Goal: Task Accomplishment & Management: Use online tool/utility

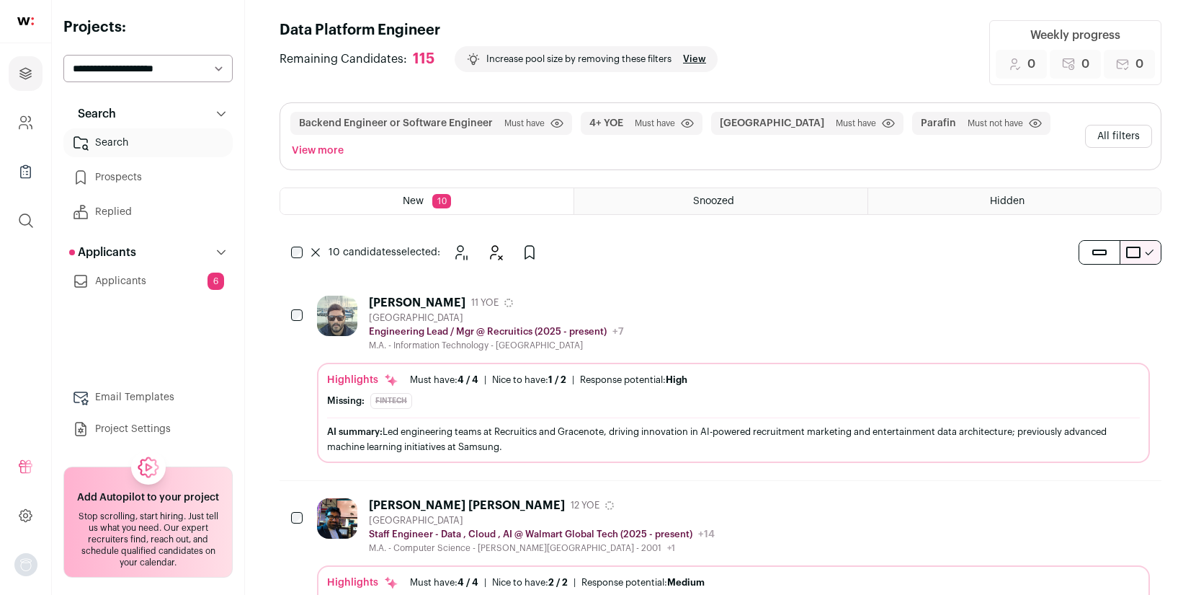
scroll to position [7, 0]
click at [532, 242] on icon "Add to Prospects" at bounding box center [529, 250] width 17 height 17
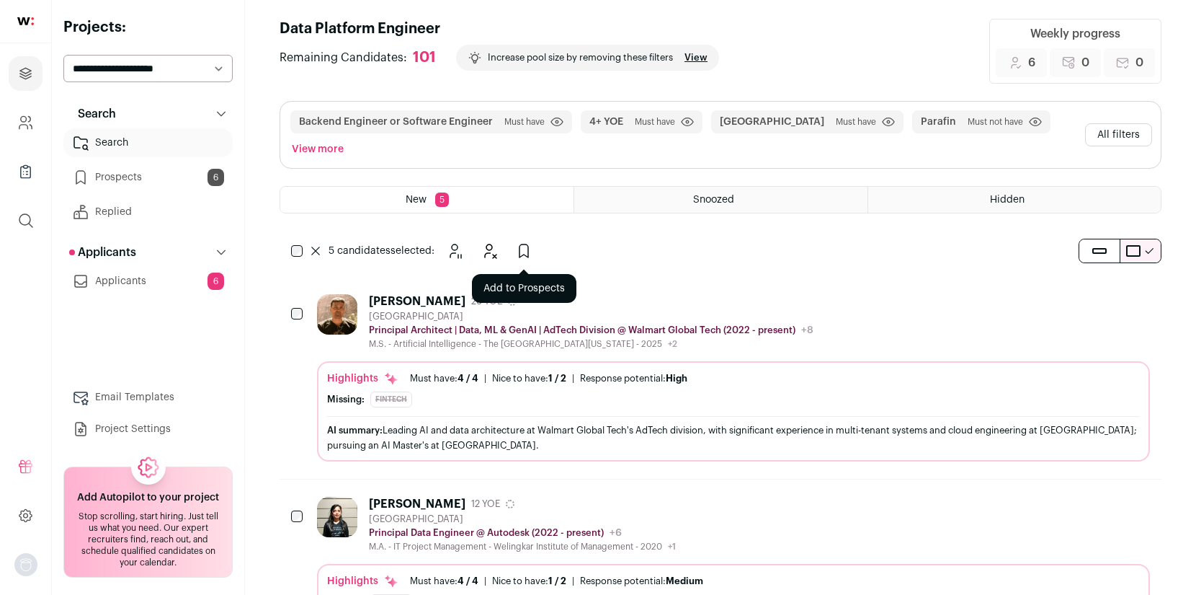
click at [522, 242] on icon "Add to Prospects" at bounding box center [523, 250] width 17 height 17
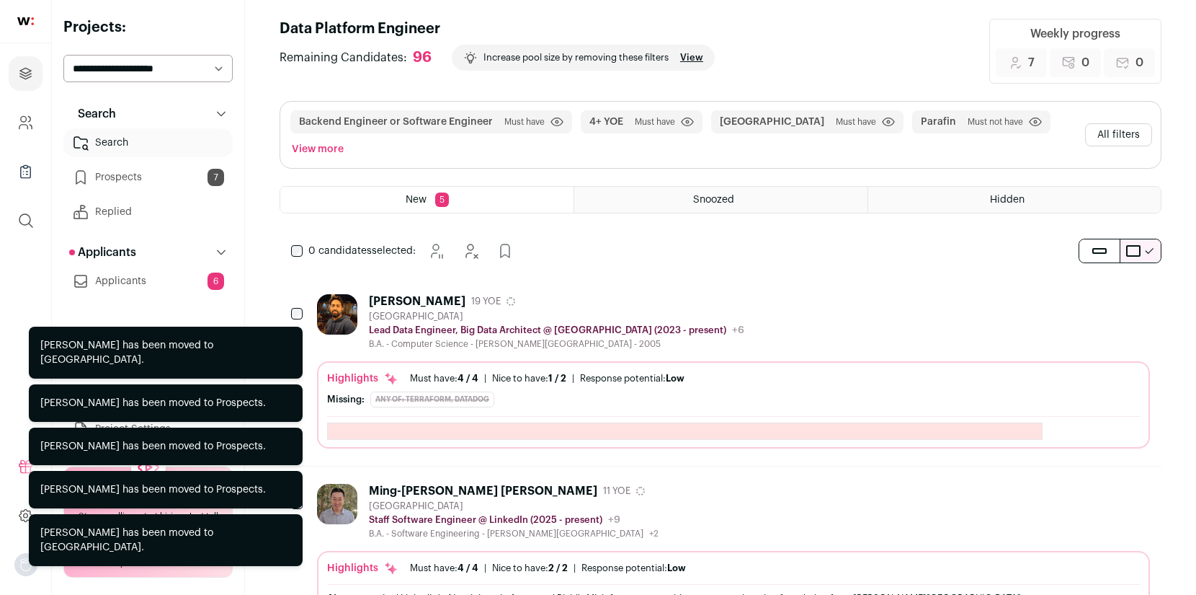
click at [295, 236] on div "0 candidates selected: [GEOGRAPHIC_DATA] Hide Add to Prospects" at bounding box center [406, 250] width 252 height 29
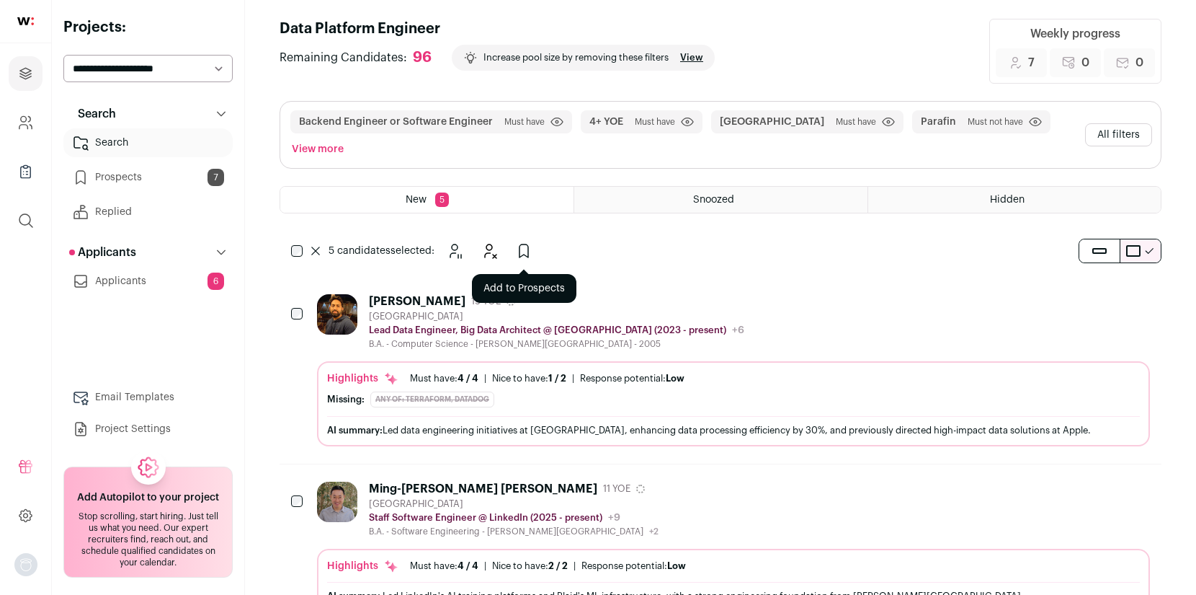
click at [522, 242] on icon "Add to Prospects" at bounding box center [523, 250] width 17 height 17
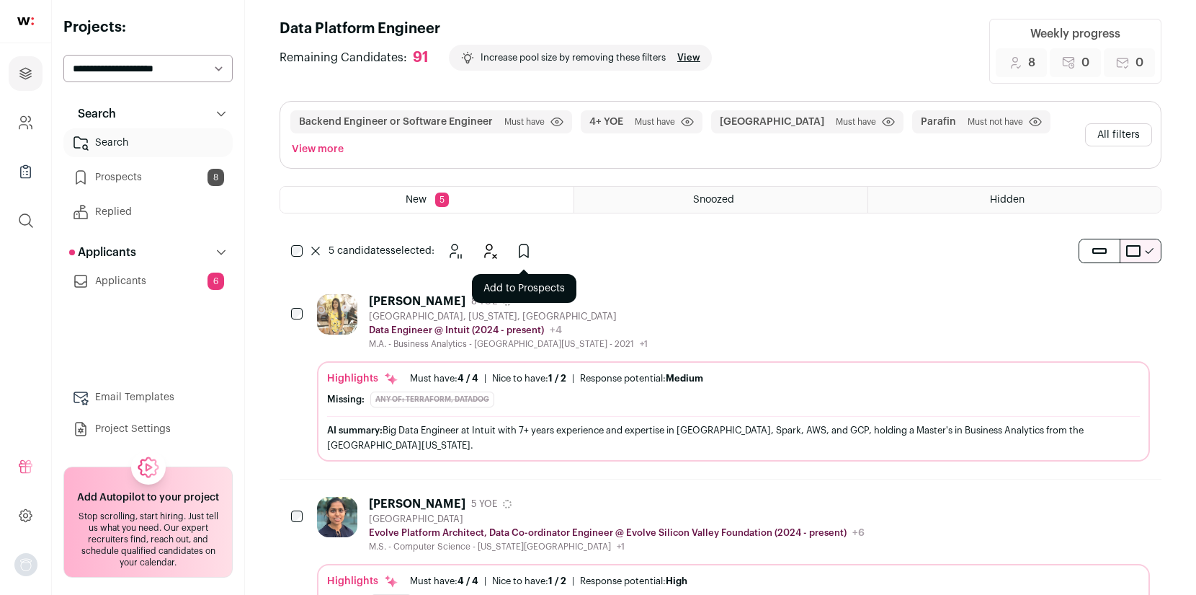
click at [530, 242] on icon "Add to Prospects" at bounding box center [523, 250] width 17 height 17
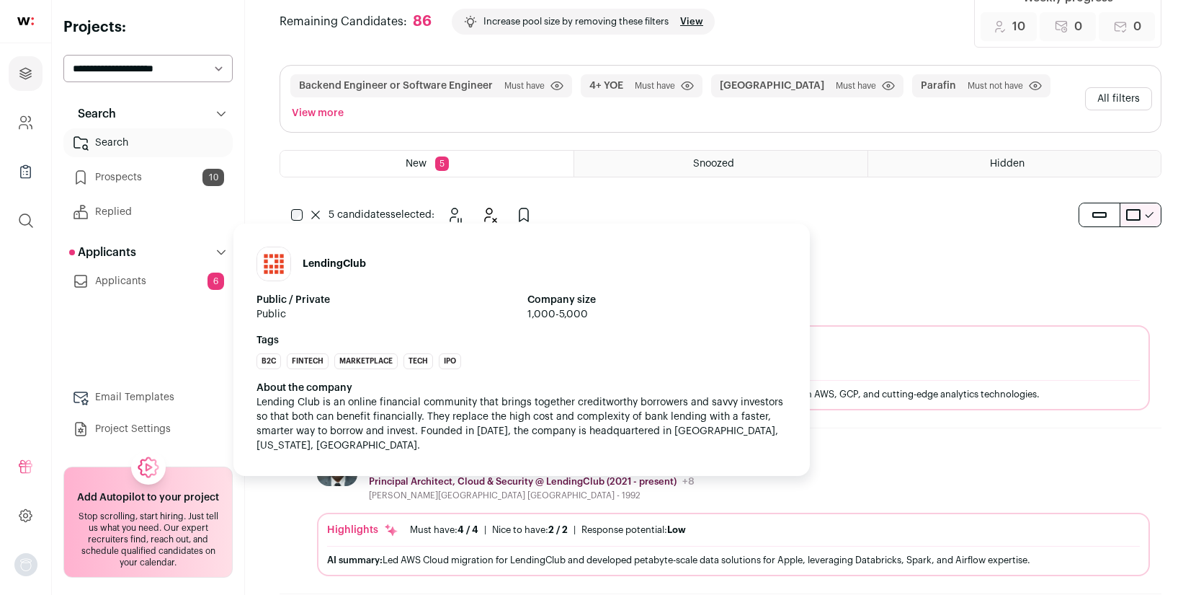
scroll to position [0, 0]
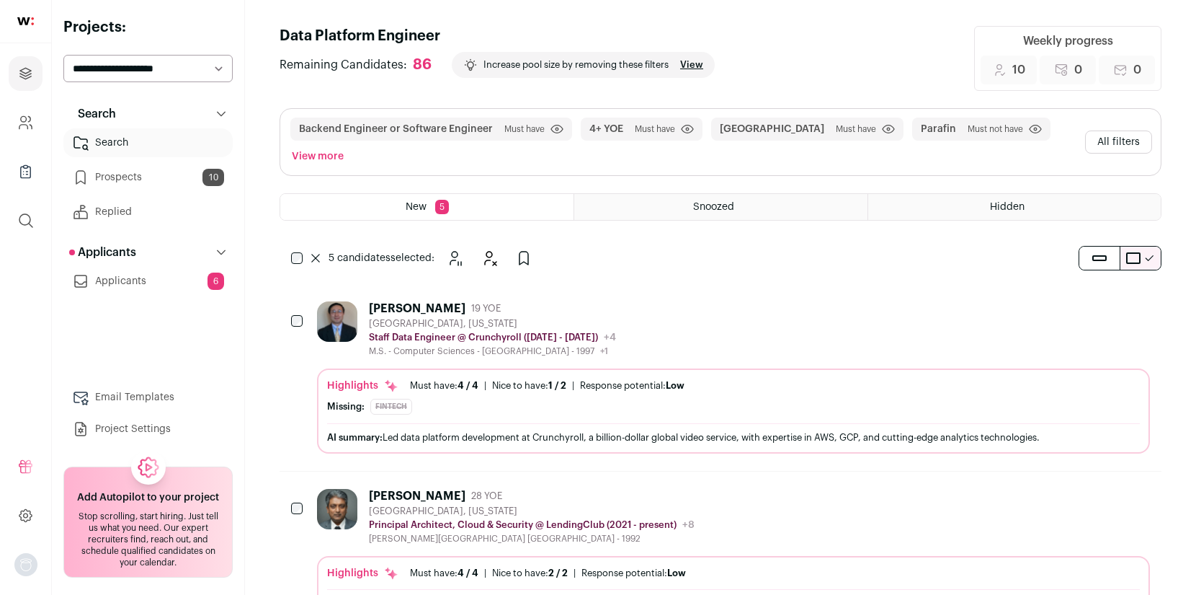
click at [164, 135] on link "Search" at bounding box center [147, 142] width 169 height 29
click at [1134, 130] on button "All filters" at bounding box center [1118, 141] width 67 height 23
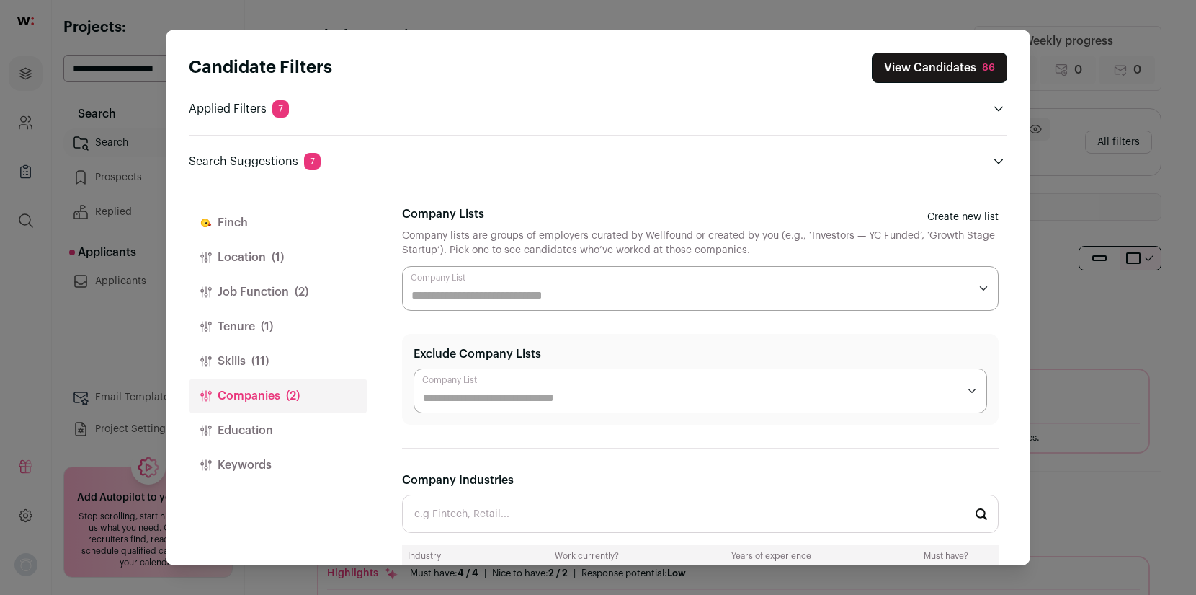
click at [257, 255] on button "Location (1)" at bounding box center [278, 257] width 179 height 35
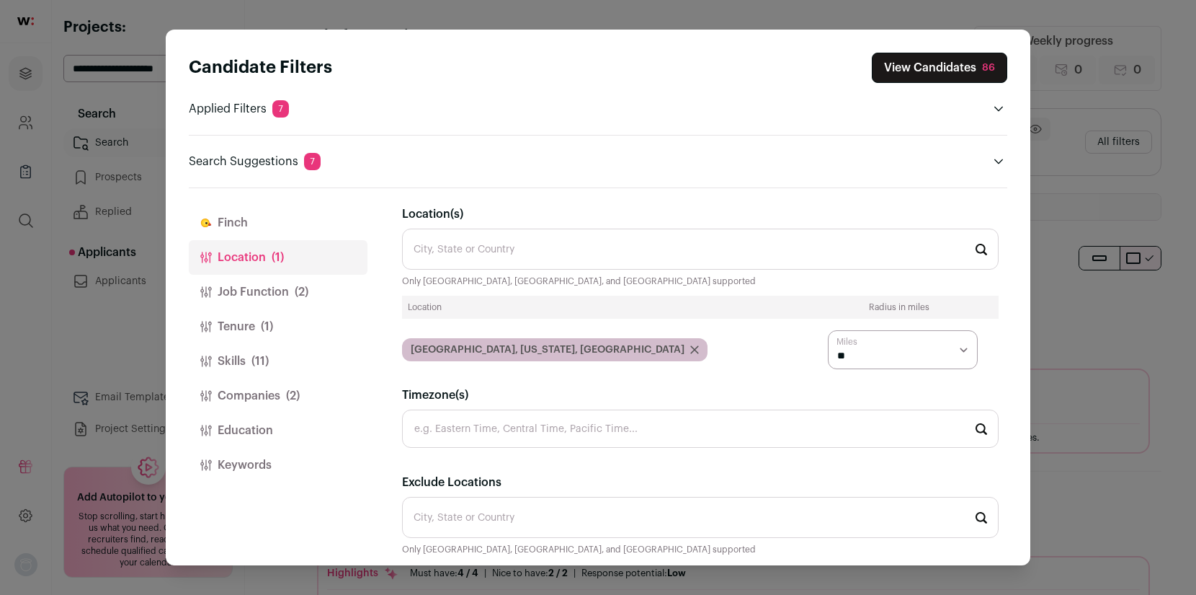
click at [259, 289] on button "Job Function (2)" at bounding box center [278, 292] width 179 height 35
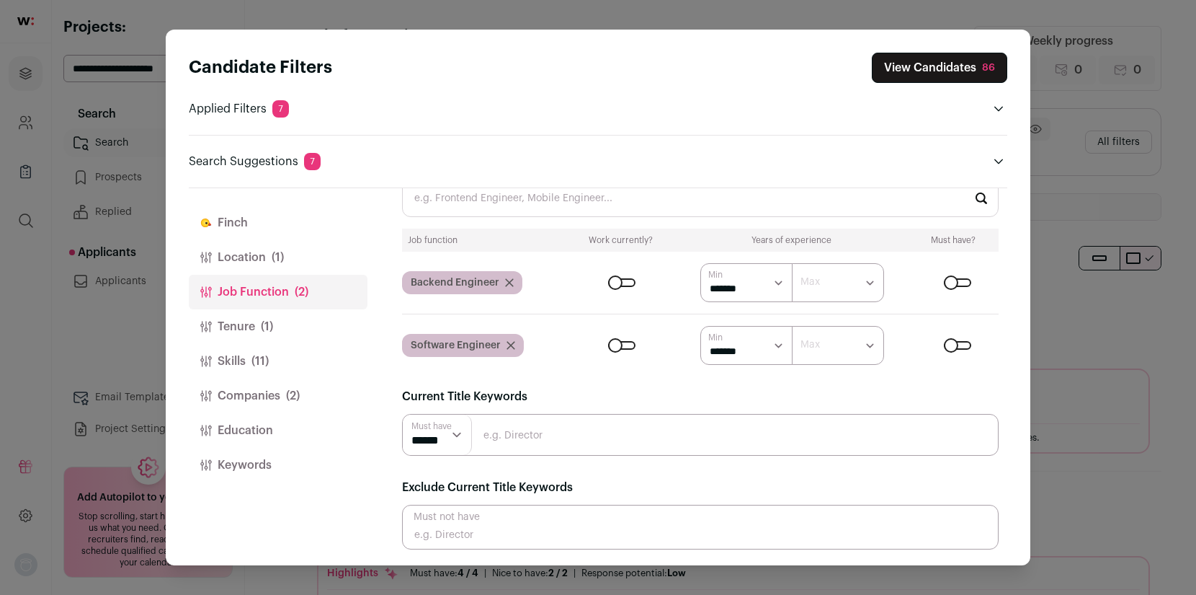
scroll to position [51, 0]
click at [264, 221] on button "Finch" at bounding box center [278, 222] width 179 height 35
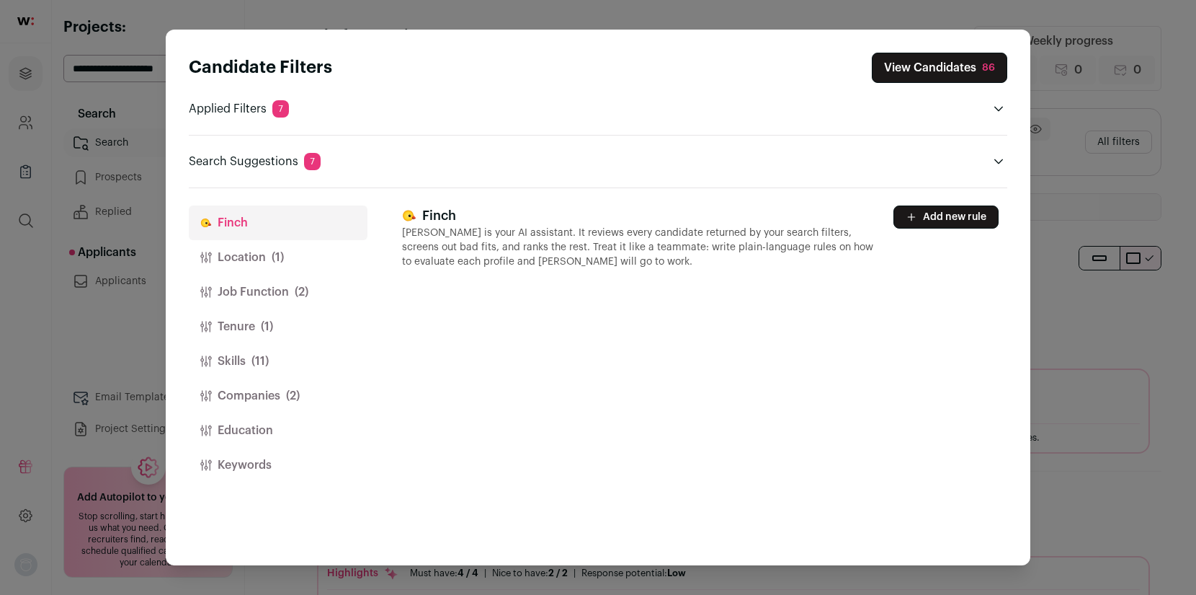
click at [246, 358] on button "Skills (11)" at bounding box center [278, 361] width 179 height 35
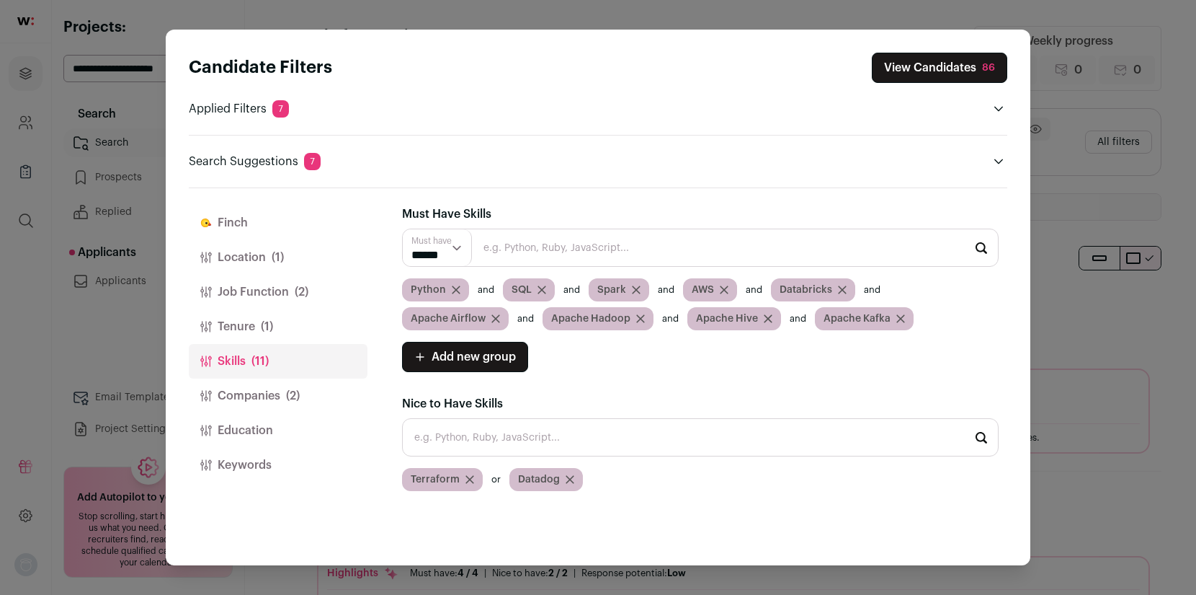
click at [765, 315] on icon "Close modal via background" at bounding box center [768, 318] width 9 height 9
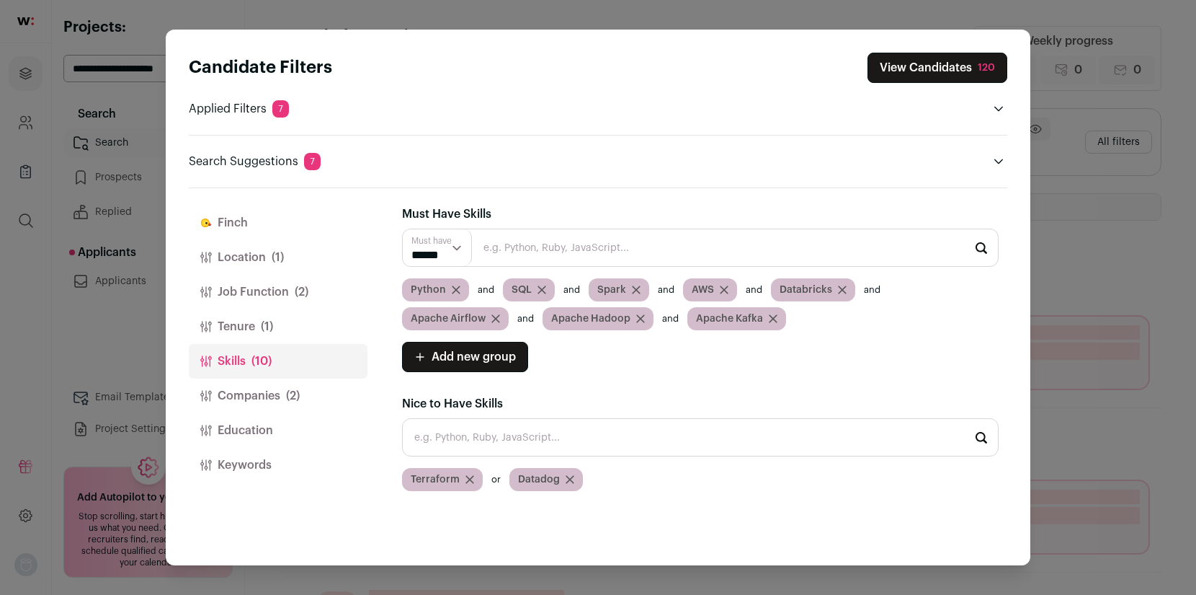
click at [769, 315] on icon "Close modal via background" at bounding box center [773, 318] width 9 height 9
click at [637, 317] on icon "Close modal via background" at bounding box center [640, 318] width 7 height 7
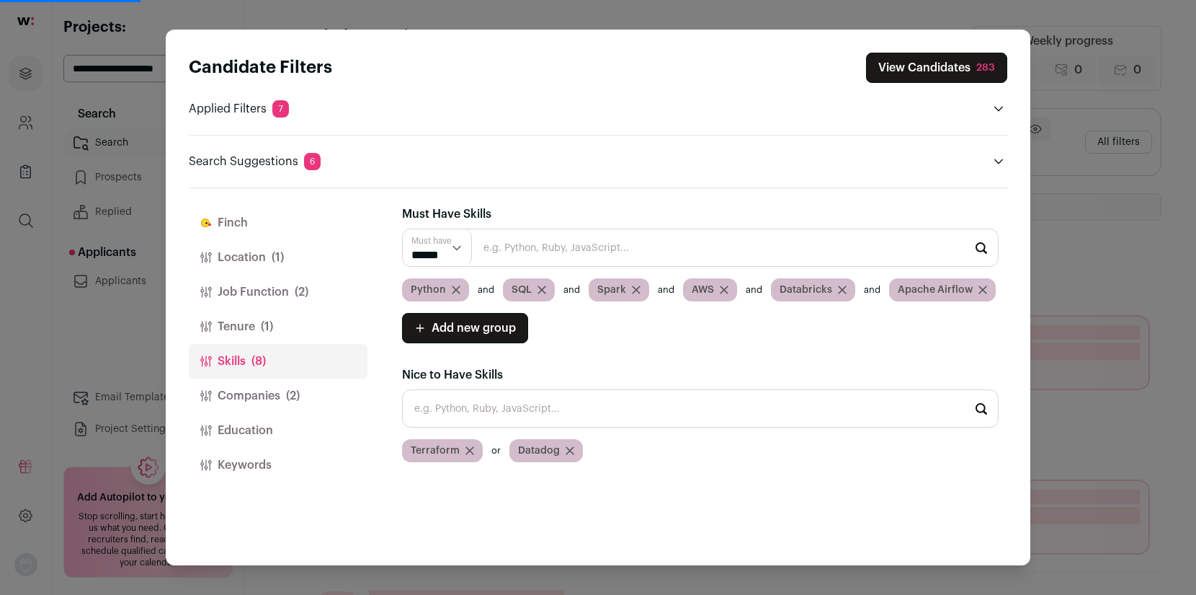
click at [980, 288] on icon "Close modal via background" at bounding box center [982, 289] width 7 height 7
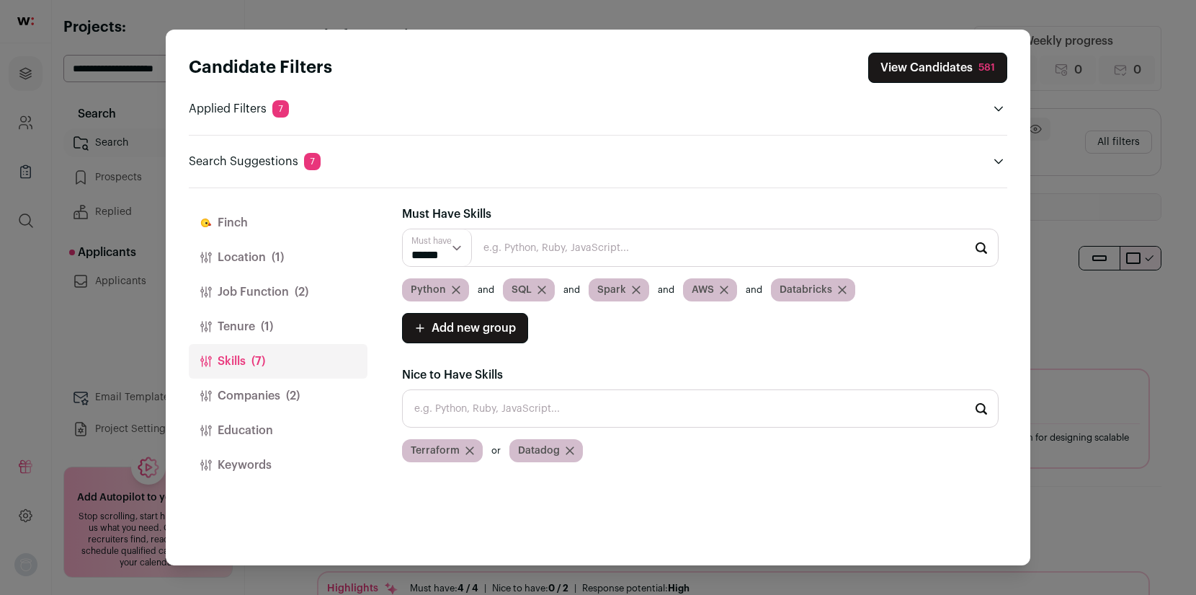
click at [249, 225] on button "Finch" at bounding box center [278, 222] width 179 height 35
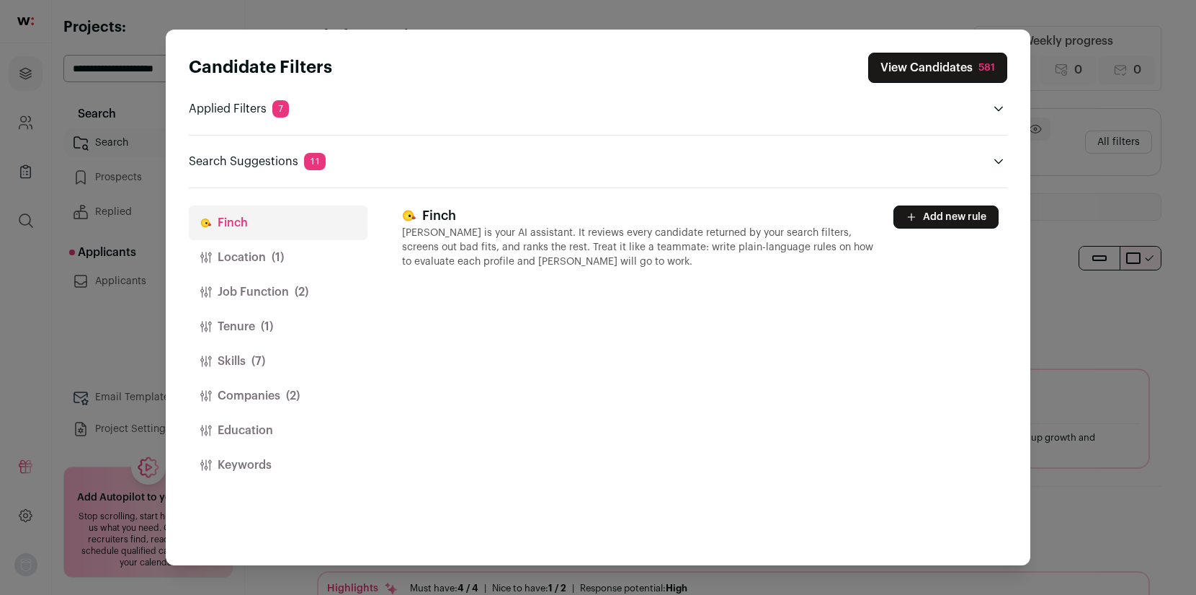
click at [929, 221] on button "Add new rule" at bounding box center [946, 216] width 105 height 23
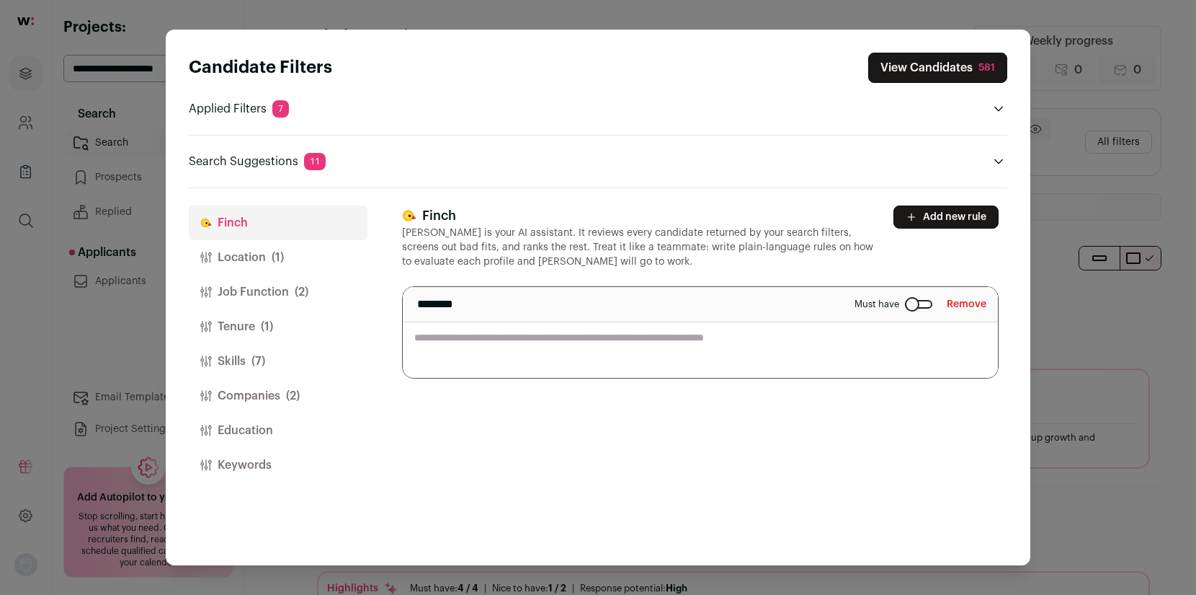
click at [521, 355] on textarea "Close modal via background" at bounding box center [700, 332] width 595 height 91
type textarea "**********"
click at [953, 218] on button "Add new rule" at bounding box center [946, 216] width 105 height 23
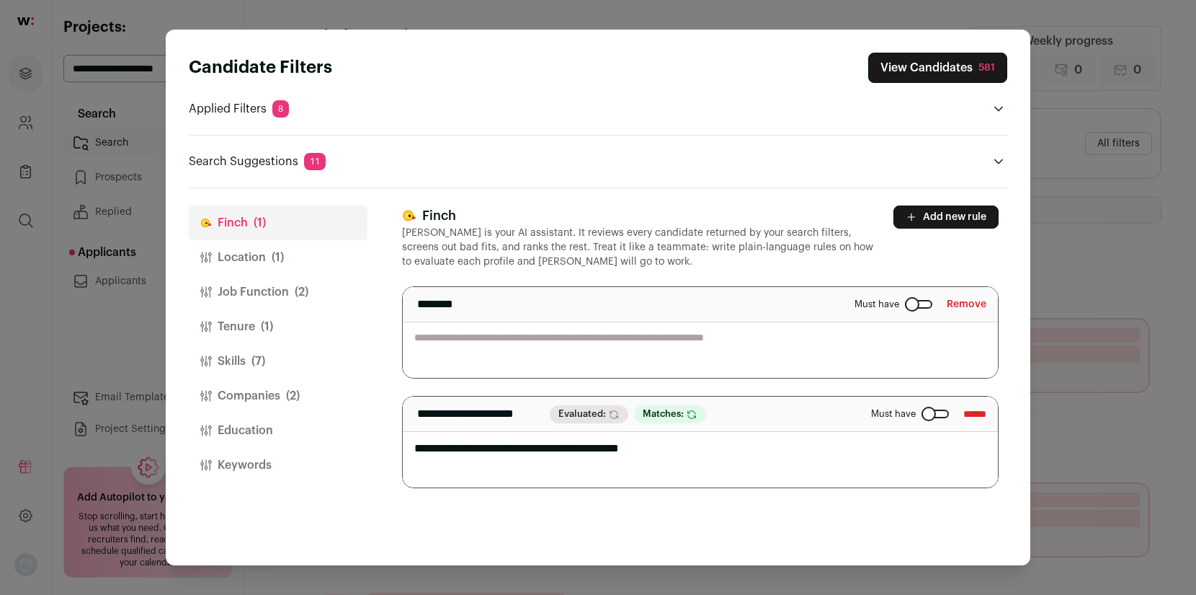
click at [972, 308] on button "Remove" at bounding box center [967, 304] width 40 height 23
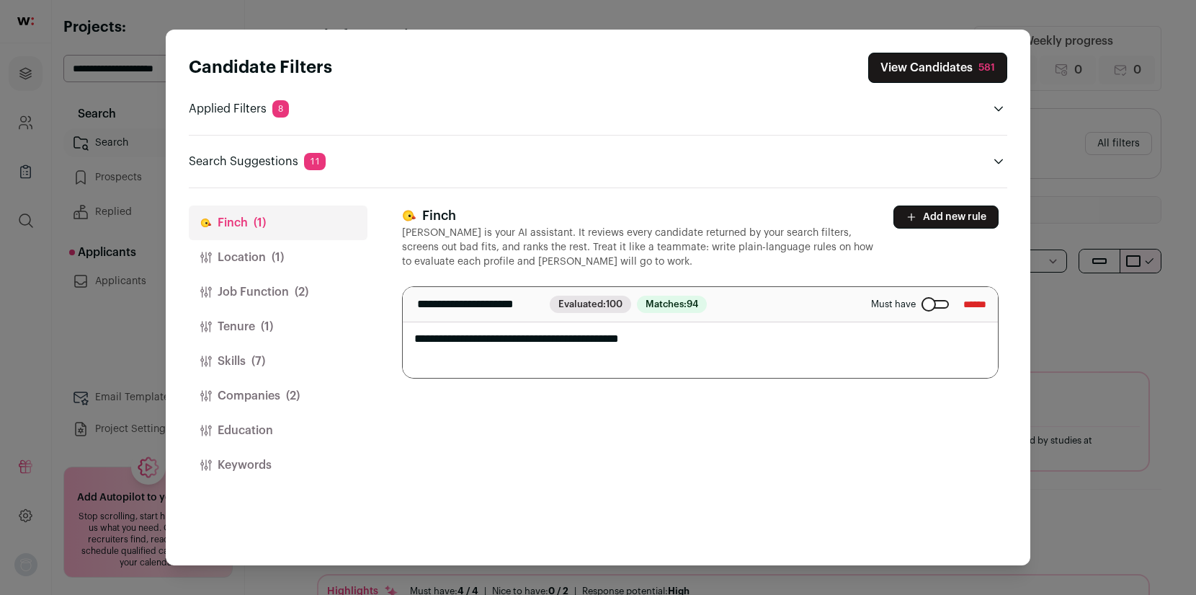
click at [954, 74] on button "View Candidates 581" at bounding box center [937, 68] width 139 height 30
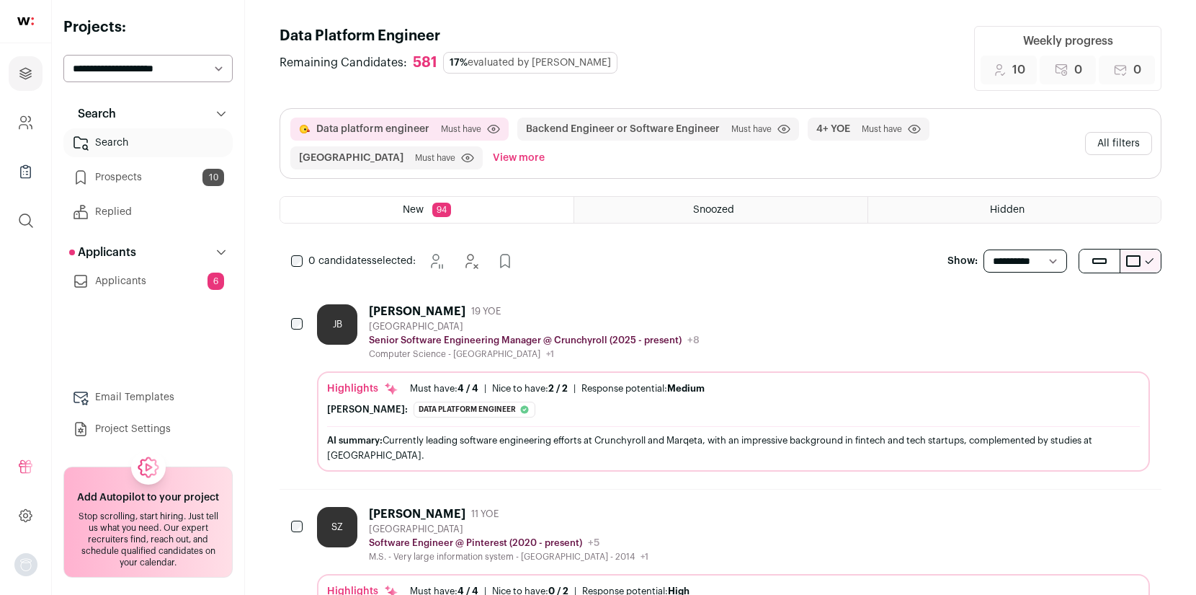
click at [1129, 138] on button "All filters" at bounding box center [1118, 143] width 67 height 23
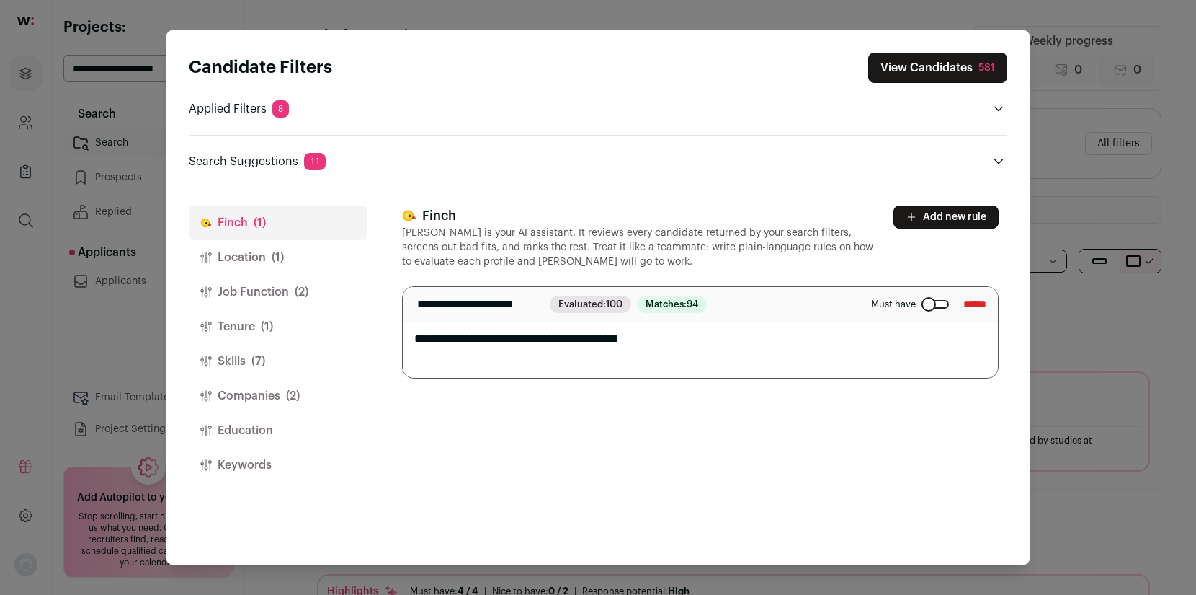
click at [260, 285] on button "Job Function (2)" at bounding box center [278, 292] width 179 height 35
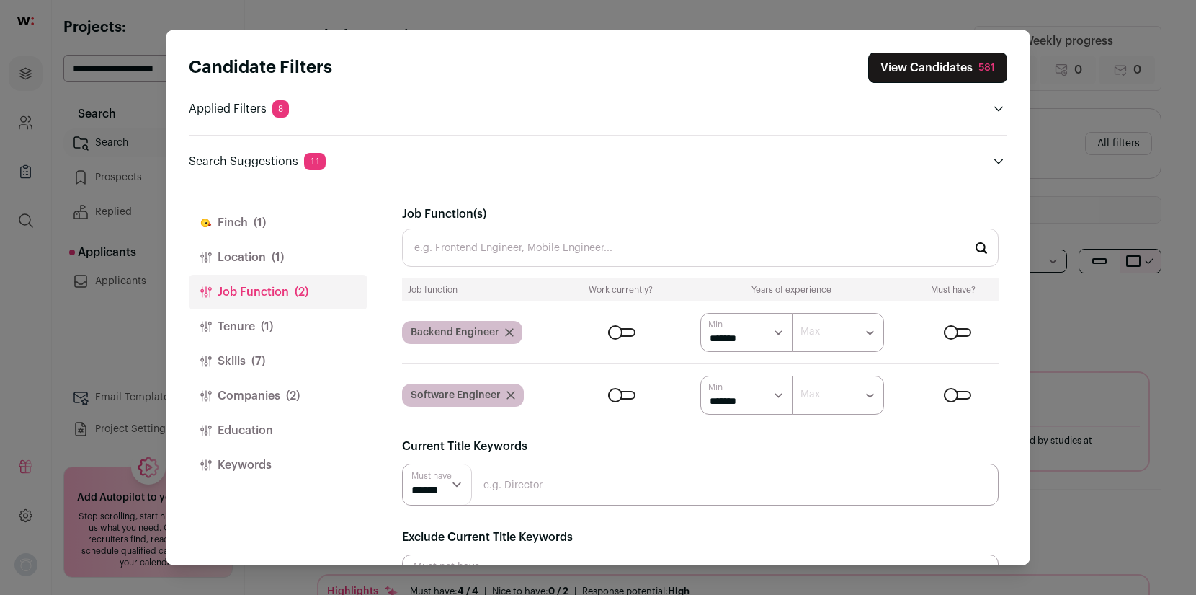
scroll to position [51, 0]
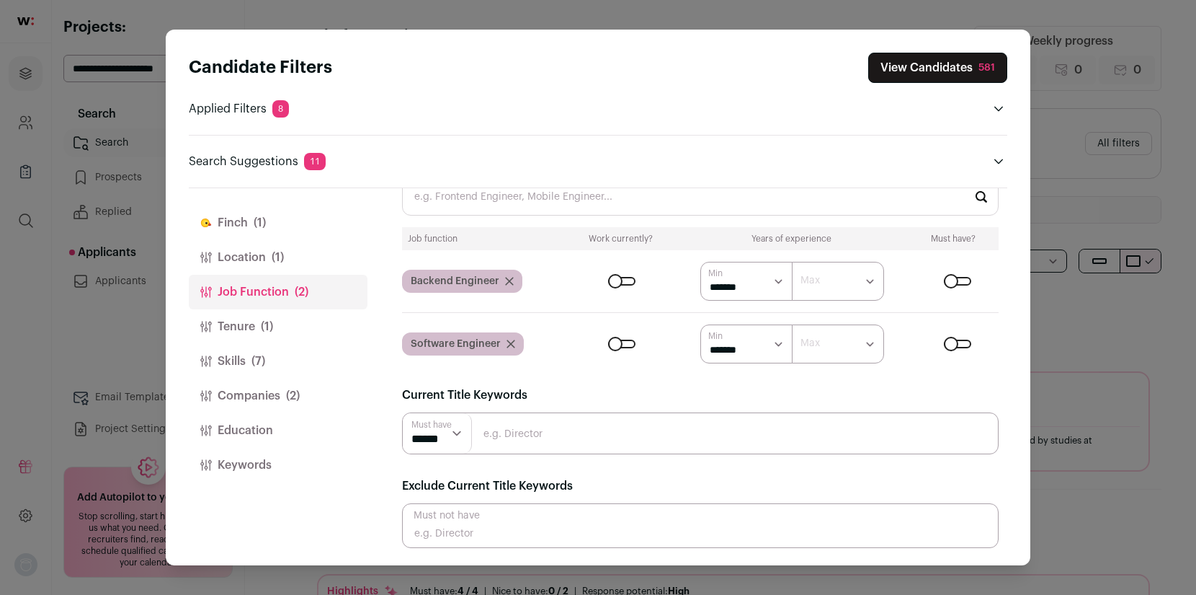
click at [530, 519] on input "Close modal via background" at bounding box center [700, 525] width 597 height 45
type input "manager"
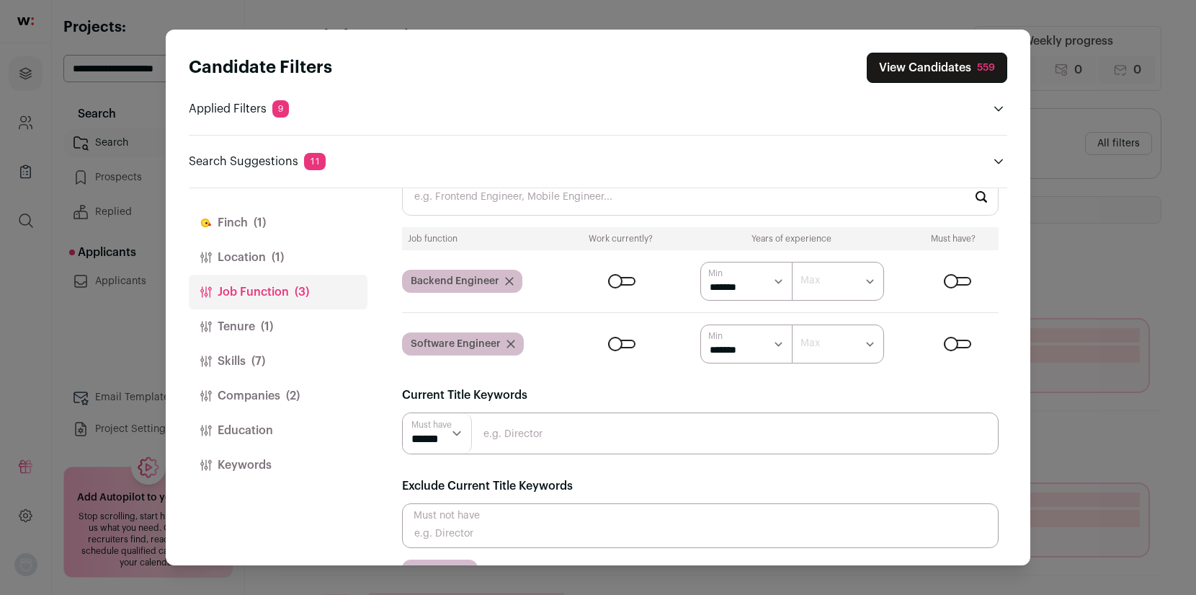
click at [521, 539] on input "Close modal via background" at bounding box center [700, 525] width 597 height 45
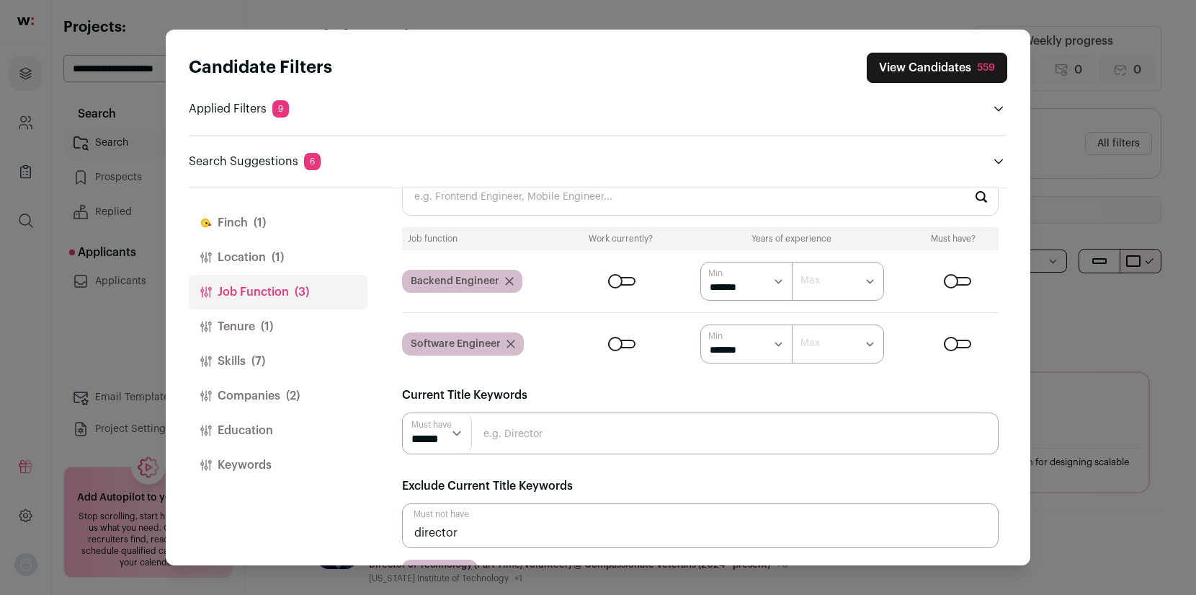
type input "director"
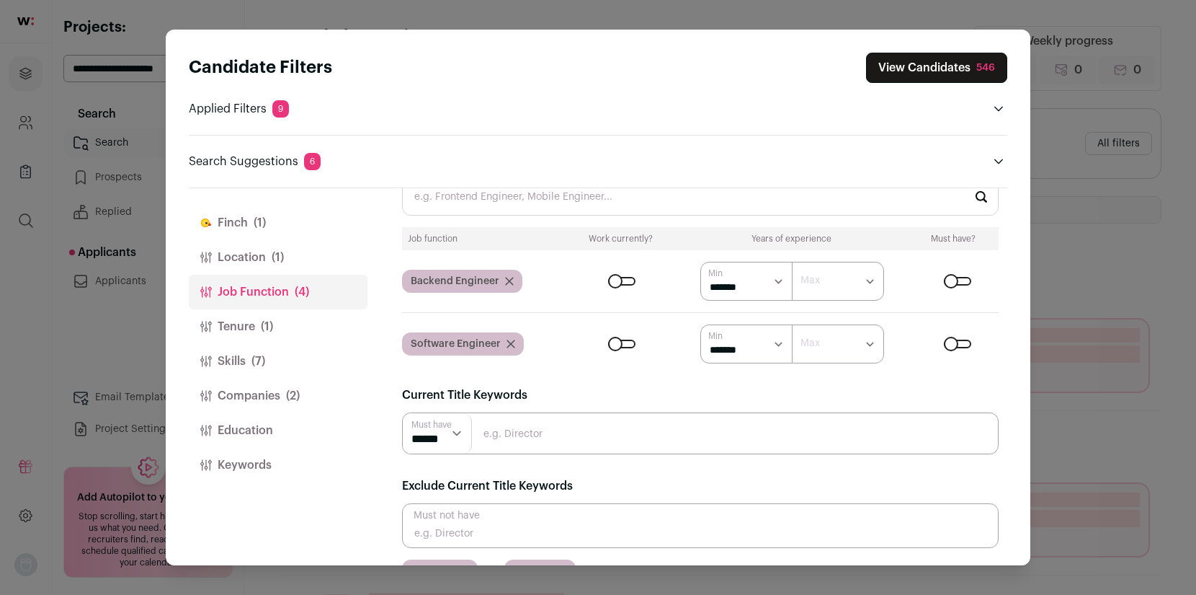
click at [937, 71] on button "View Candidates 546" at bounding box center [936, 68] width 141 height 30
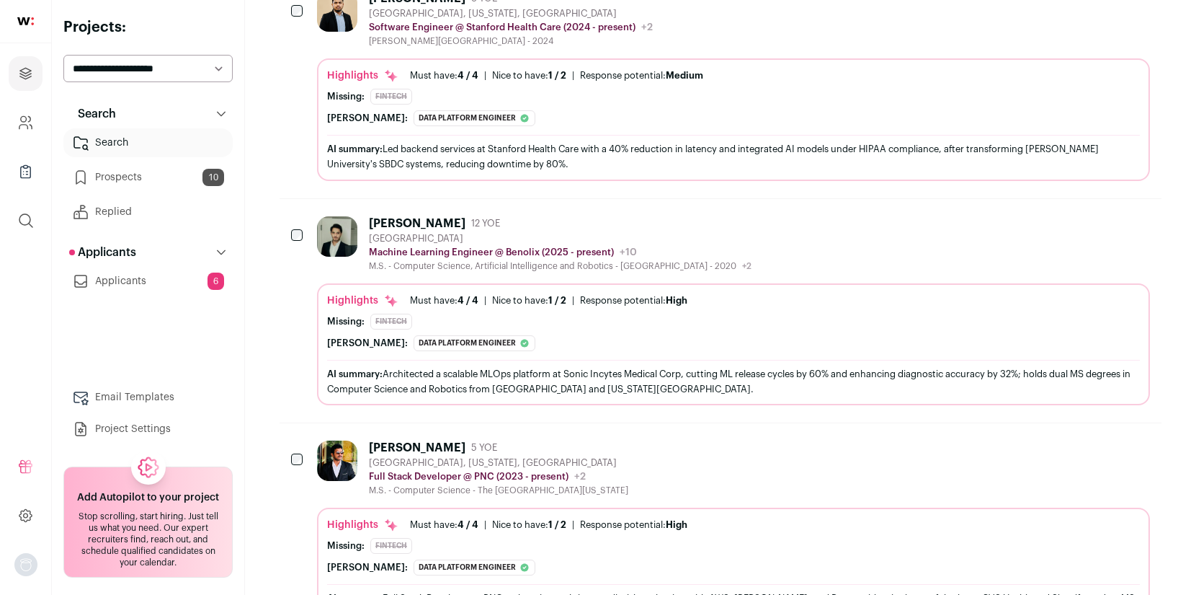
scroll to position [423, 0]
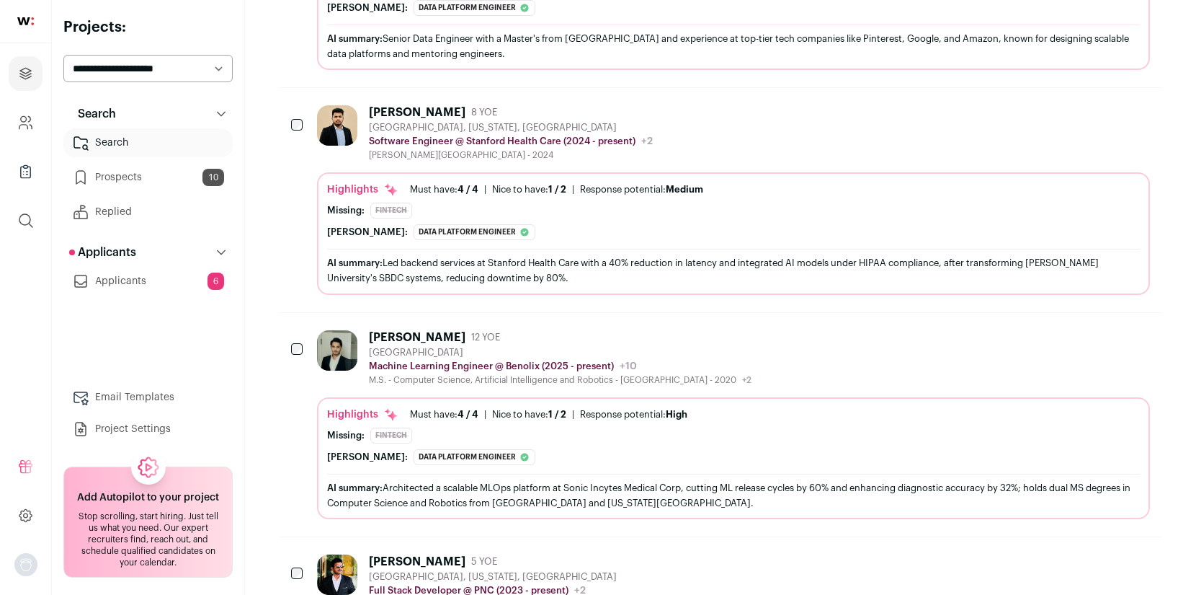
click at [450, 114] on div "[PERSON_NAME]" at bounding box center [417, 112] width 97 height 14
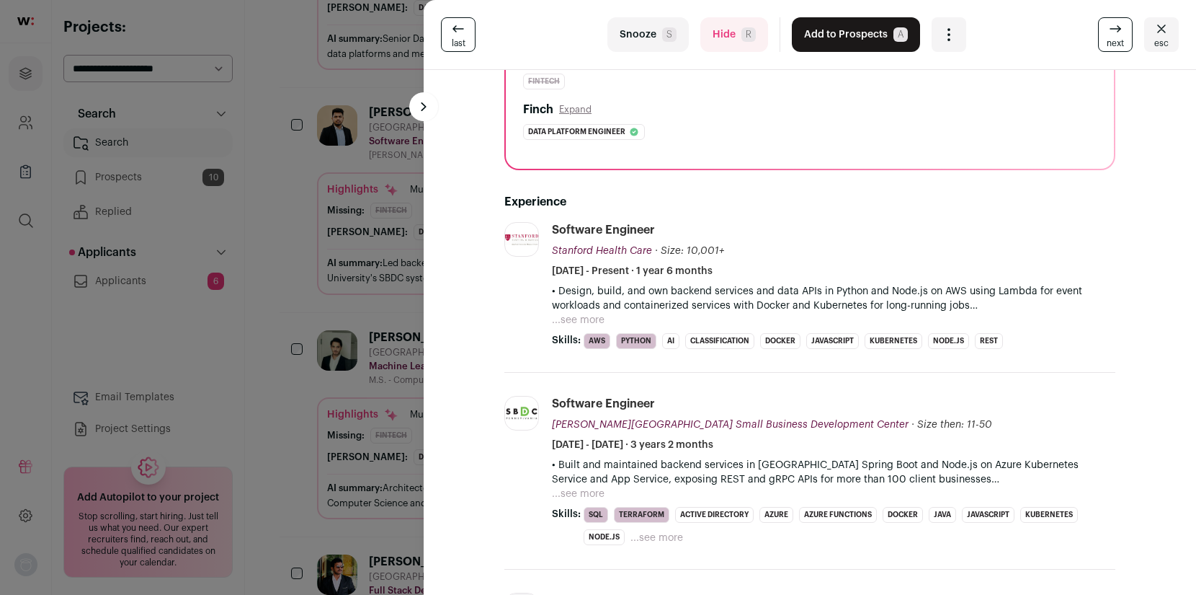
scroll to position [210, 0]
click at [295, 272] on div "last Snooze S Hide R Add to Prospects A Are you sure? [PERSON_NAME] is already …" at bounding box center [598, 297] width 1196 height 595
